Goal: Task Accomplishment & Management: Complete application form

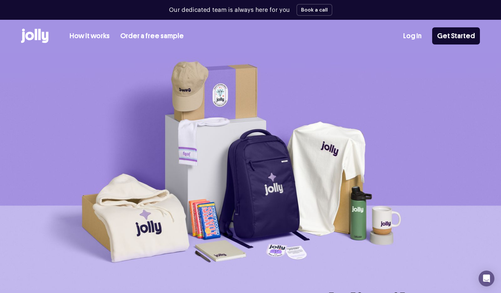
click at [153, 35] on link "Order a free sample" at bounding box center [152, 36] width 64 height 11
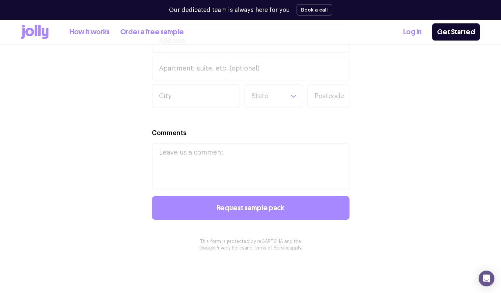
scroll to position [441, 0]
click at [80, 31] on link "How it works" at bounding box center [89, 32] width 40 height 11
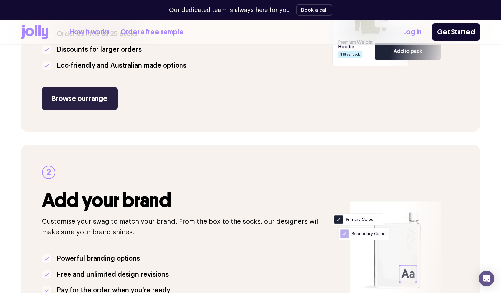
scroll to position [218, 0]
click at [79, 92] on link "Browse our range" at bounding box center [79, 99] width 75 height 24
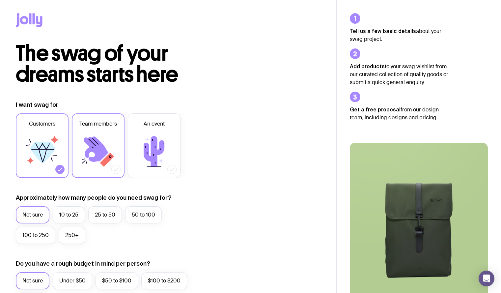
click at [120, 126] on label "Team members" at bounding box center [98, 145] width 53 height 64
click at [0, 0] on input "Team members" at bounding box center [0, 0] width 0 height 0
click at [66, 121] on label "Customers" at bounding box center [42, 145] width 53 height 64
click at [0, 0] on input "Customers" at bounding box center [0, 0] width 0 height 0
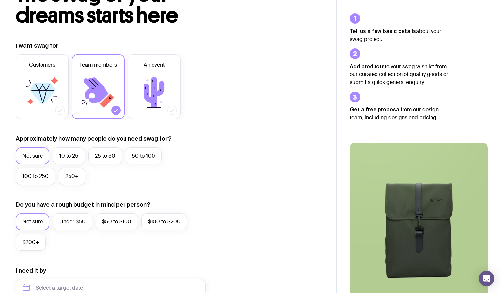
scroll to position [59, 0]
click at [77, 159] on label "10 to 25" at bounding box center [69, 155] width 32 height 17
click at [0, 0] on input "10 to 25" at bounding box center [0, 0] width 0 height 0
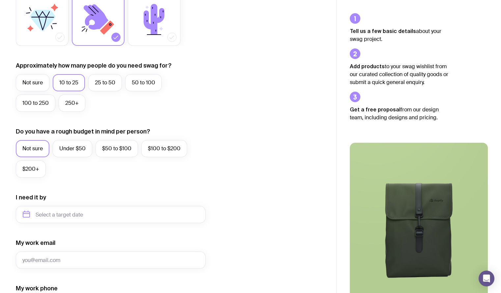
scroll to position [133, 0]
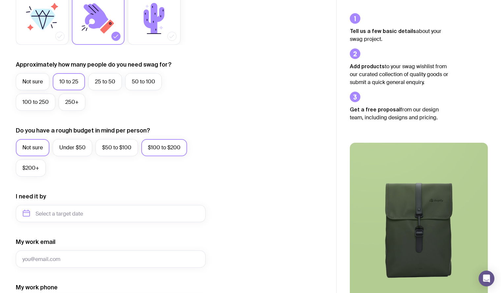
click at [152, 149] on label "$100 to $200" at bounding box center [164, 147] width 46 height 17
click at [0, 0] on input "$100 to $200" at bounding box center [0, 0] width 0 height 0
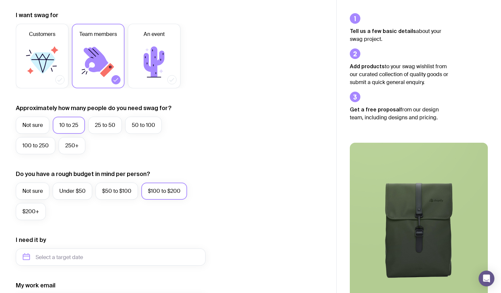
scroll to position [0, 0]
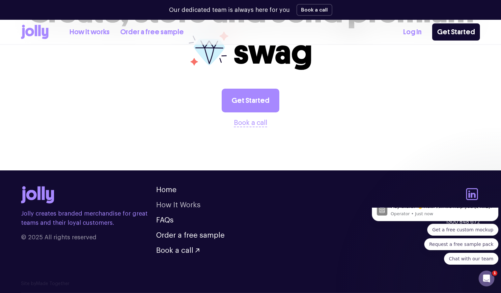
click at [182, 206] on link "How It Works" at bounding box center [178, 204] width 44 height 7
